Goal: Navigation & Orientation: Find specific page/section

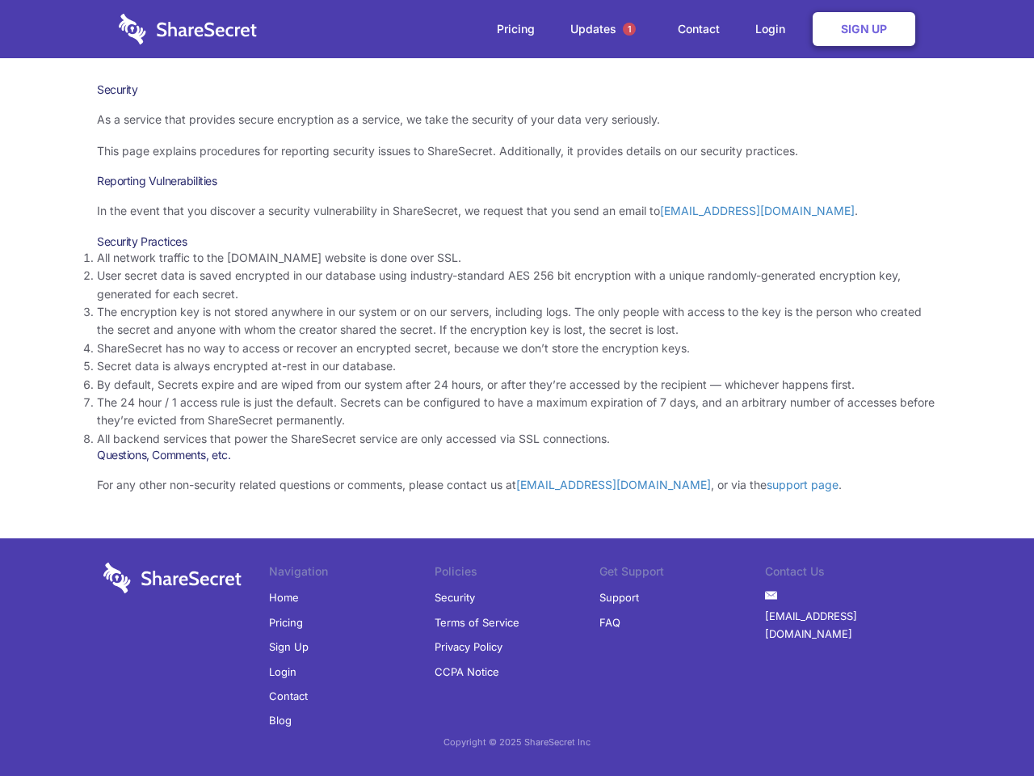
click at [517, 388] on li "By default, Secrets expire and are wiped from our system after 24 hours, or aft…" at bounding box center [517, 385] width 840 height 18
click at [629, 29] on span "1" at bounding box center [629, 29] width 13 height 13
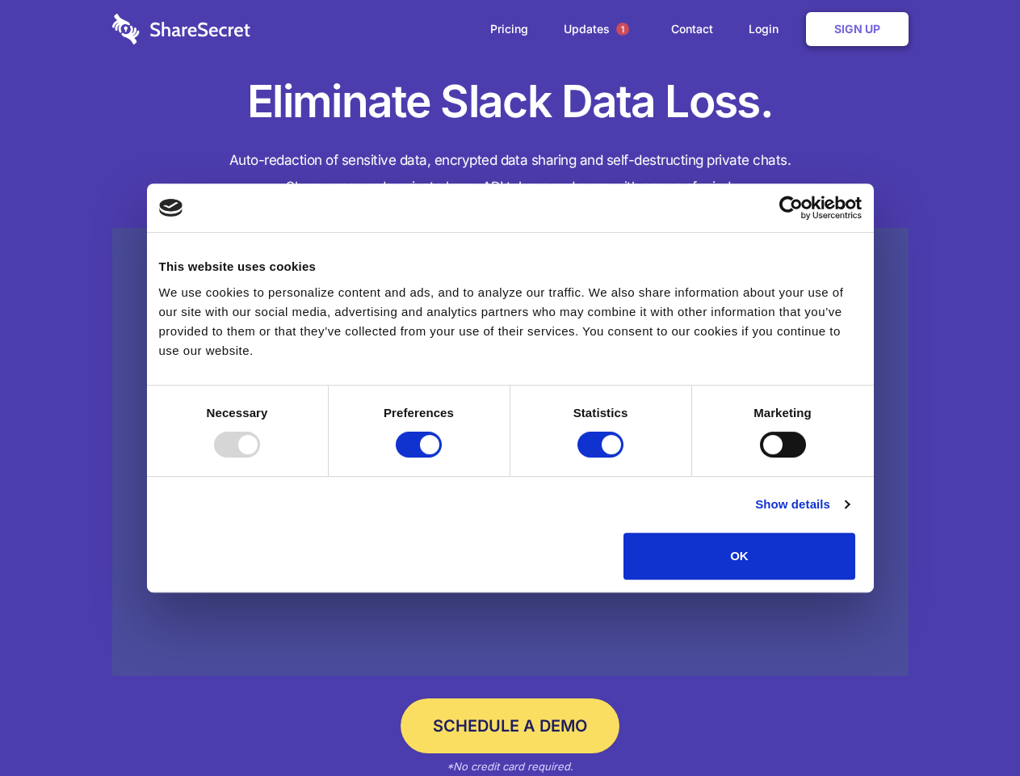
click at [260, 457] on div at bounding box center [237, 444] width 46 height 26
click at [442, 457] on input "Preferences" at bounding box center [419, 444] width 46 height 26
checkbox input "false"
click at [603, 457] on input "Statistics" at bounding box center [601, 444] width 46 height 26
checkbox input "false"
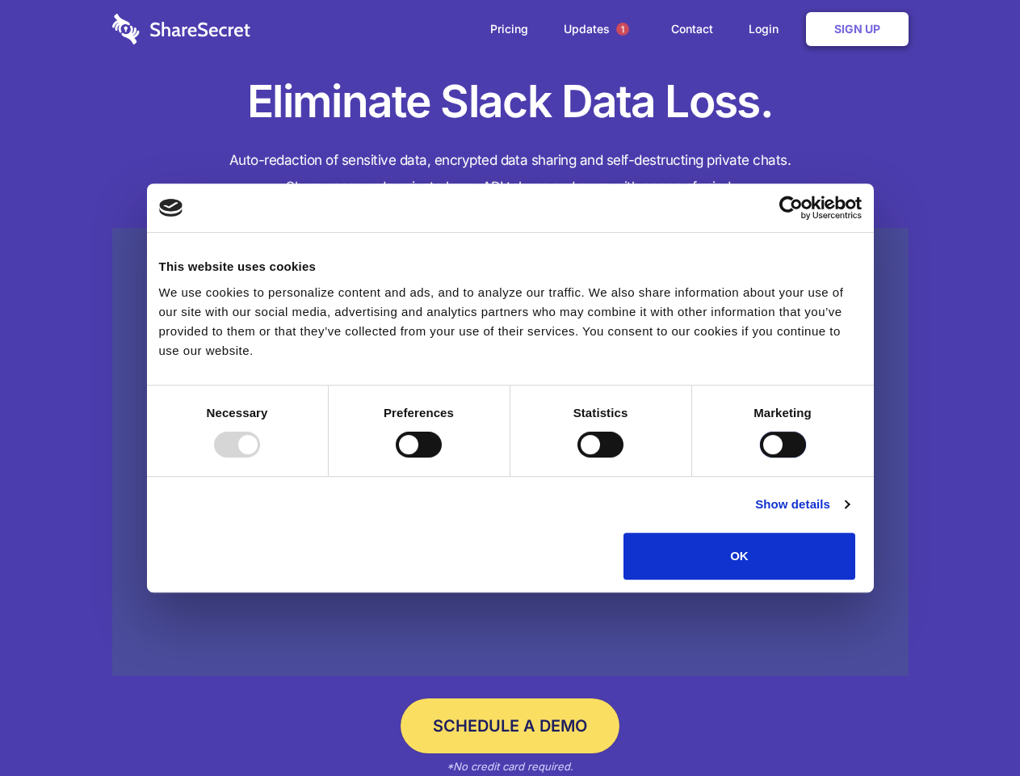
click at [760, 457] on input "Marketing" at bounding box center [783, 444] width 46 height 26
checkbox input "true"
click at [849, 514] on link "Show details" at bounding box center [802, 503] width 94 height 19
click at [0, 0] on li "Necessary 7 Necessary cookies help make a website usable by enabling basic func…" at bounding box center [0, 0] width 0 height 0
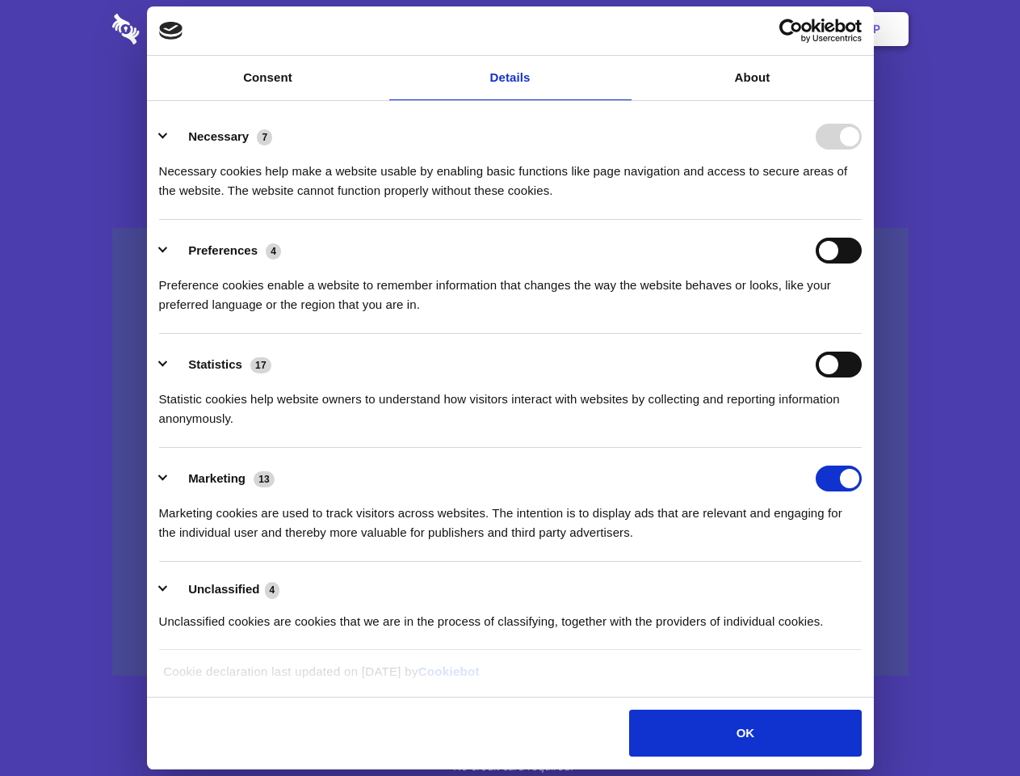
click at [622, 29] on span "1" at bounding box center [622, 29] width 13 height 13
